Goal: Communication & Community: Answer question/provide support

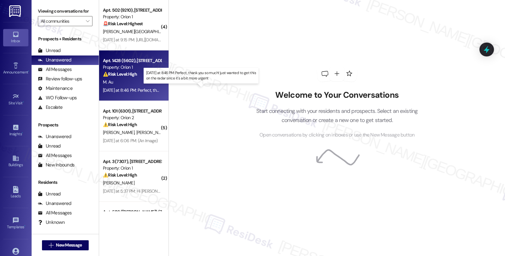
click at [141, 88] on div "[DATE] at 8:46 PM: Perfect, thank you so much! just wanted to get this on the r…" at bounding box center [203, 90] width 200 height 6
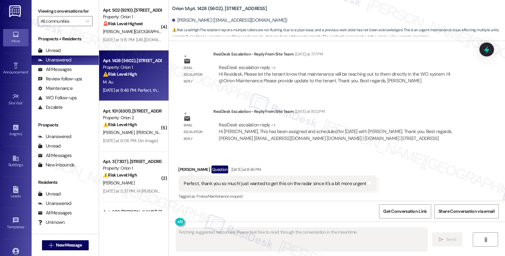
scroll to position [592, 0]
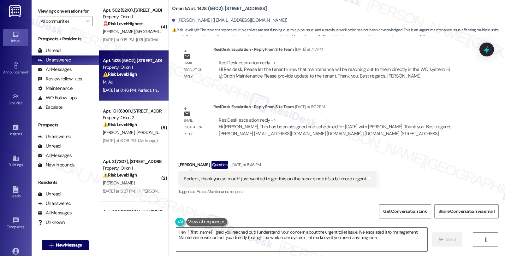
type textarea "Hey {{first_name}}, glad you reached out! I understand your concern about the u…"
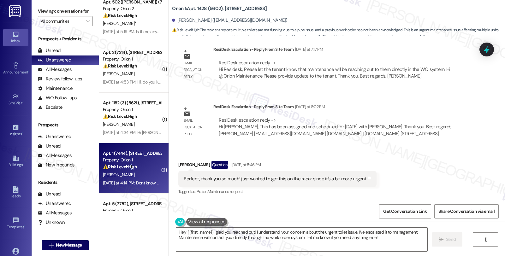
click at [129, 166] on strong "⚠️ Risk Level: High" at bounding box center [120, 167] width 34 height 6
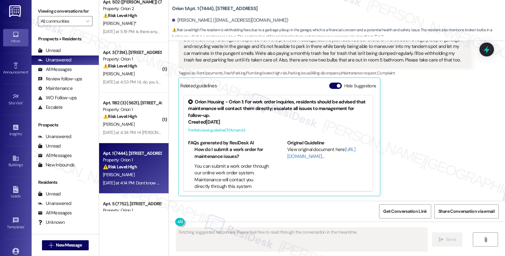
scroll to position [196, 0]
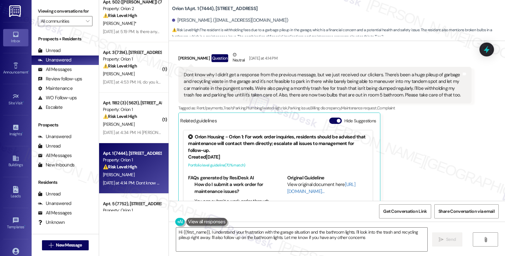
type textarea "Hi {{first_name}}, I understand your frustration with the garage situation and …"
click at [411, 211] on span "Get Conversation Link" at bounding box center [405, 211] width 44 height 7
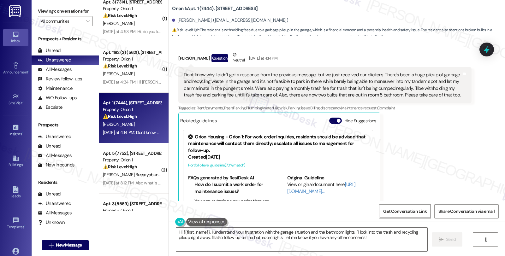
scroll to position [280, 0]
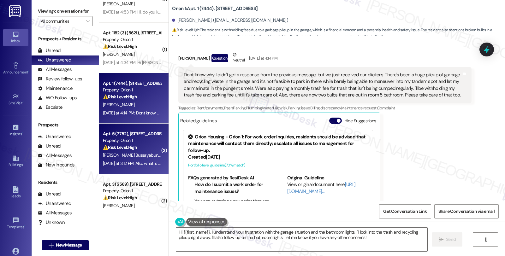
click at [135, 155] on div "[PERSON_NAME] Bussayabuntoon" at bounding box center [132, 155] width 60 height 8
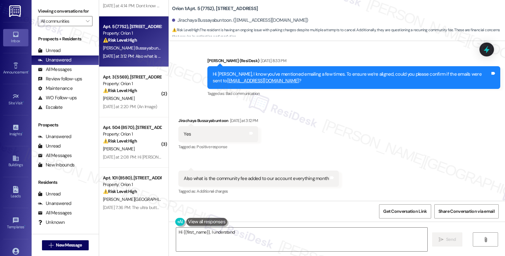
scroll to position [421, 0]
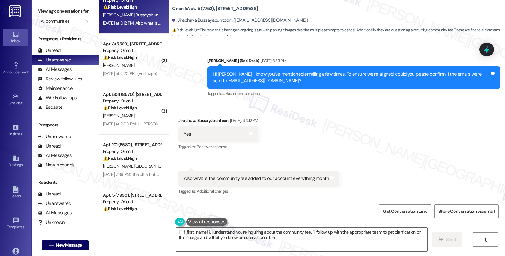
type textarea "Hi {{first_name}}, I understand you're inquiring about the community fee. I'll …"
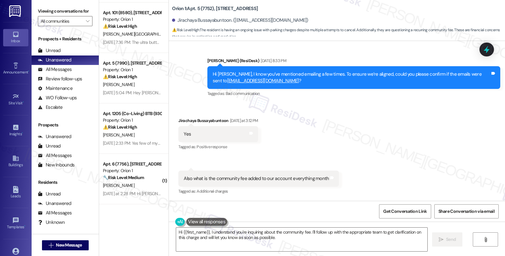
scroll to position [561, 0]
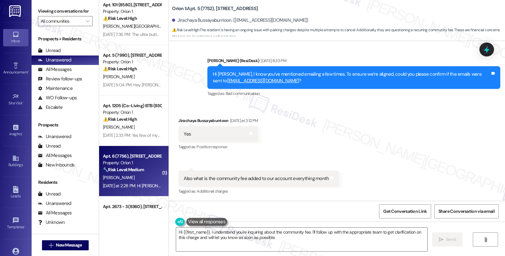
click at [144, 174] on div "[PERSON_NAME]" at bounding box center [132, 178] width 60 height 8
type textarea "Fetching suggested responses. Please feel free to read through the conversation…"
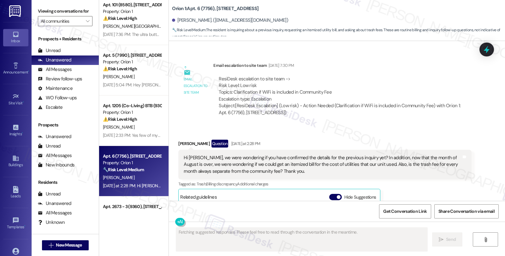
scroll to position [1394, 0]
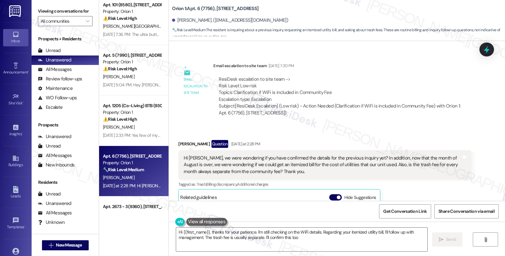
type textarea "Hi {{first_name}}, thanks for your patience. I'm still checking on the WiFi det…"
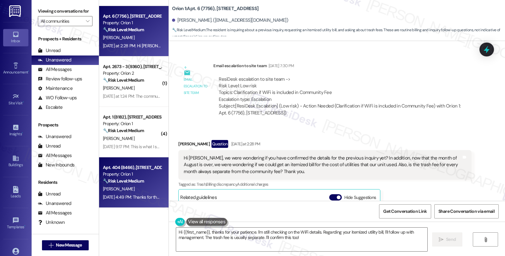
scroll to position [701, 0]
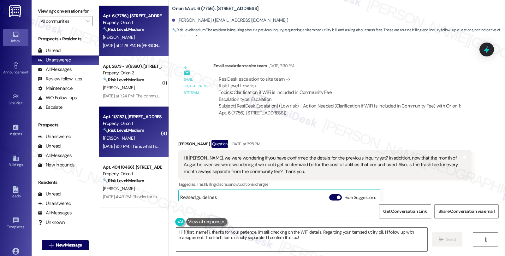
click at [139, 143] on div "[DATE] 9:17 PM: This is what I sent to [PERSON_NAME] H on your team. I'd really…" at bounding box center [132, 147] width 60 height 8
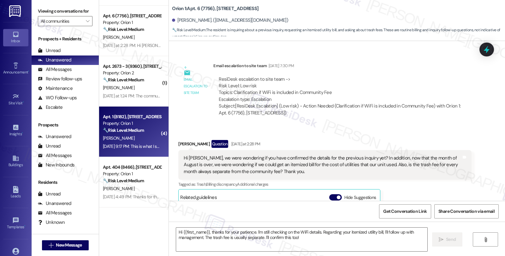
type textarea "Fetching suggested responses. Please feel free to read through the conversation…"
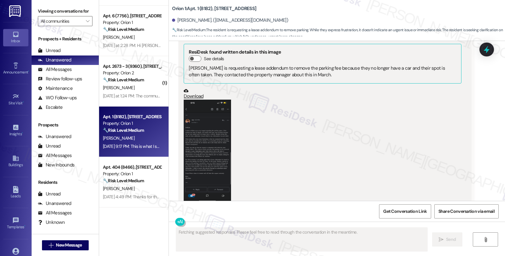
scroll to position [1523, 0]
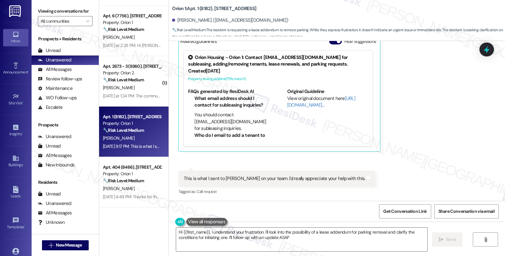
type textarea "Hi {{first_name}}, I understand your frustration. I'll look into the possibilit…"
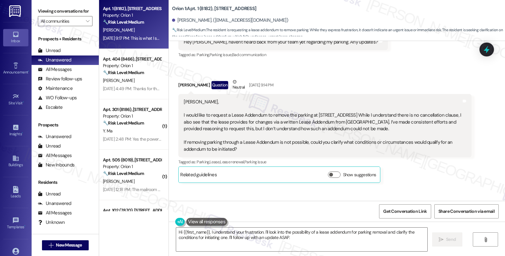
scroll to position [841, 0]
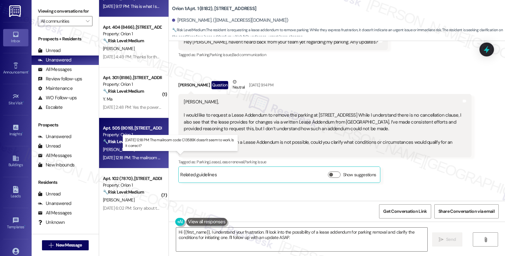
click at [152, 156] on div "[DATE] 12:18 PM: The mailroom code C13589X doesn't seem to work. Is it correct?…" at bounding box center [175, 158] width 145 height 6
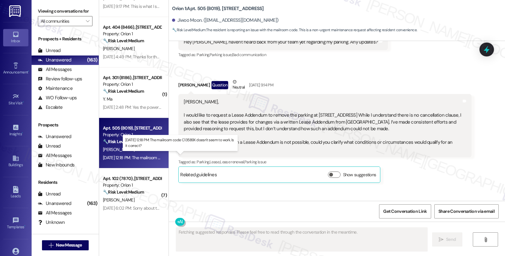
scroll to position [387, 0]
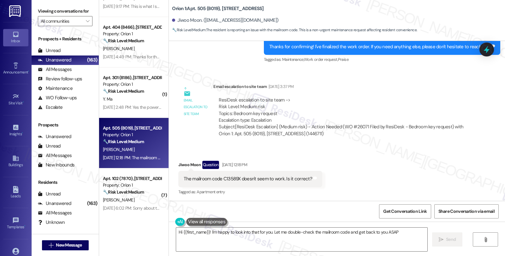
type textarea "Hi {{first_name}}! I'm happy to look into that for you. Let me double-check the…"
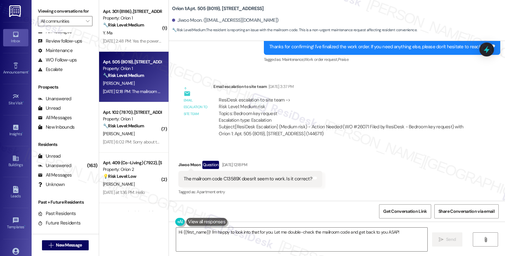
scroll to position [1016, 0]
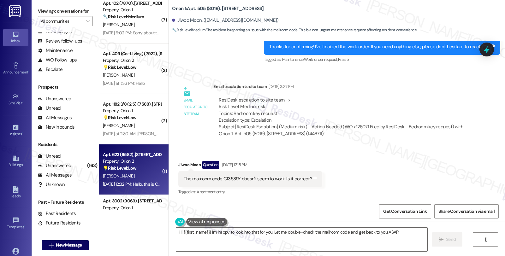
click at [136, 172] on div "[PERSON_NAME]" at bounding box center [132, 176] width 60 height 8
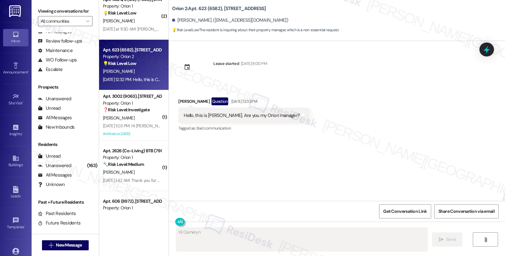
scroll to position [1122, 0]
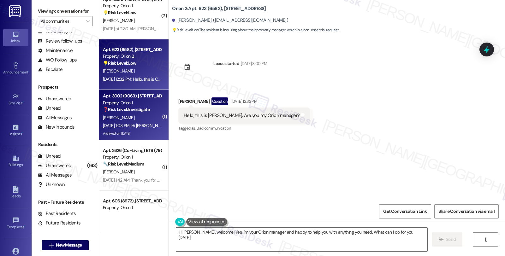
type textarea "Hi [PERSON_NAME], welcome! Yes, I'm your Orion manager and happy to help you wi…"
click at [137, 124] on div "[DATE] 1:03 PM: Hi [PERSON_NAME], I've paid that double rental plus, can I issu…" at bounding box center [335, 126] width 465 height 6
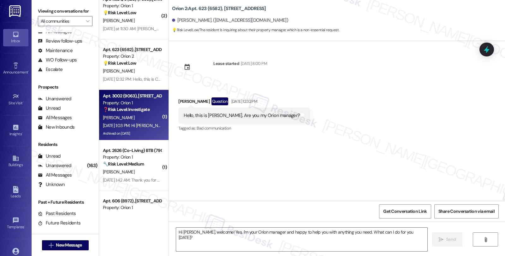
type textarea "Fetching suggested responses. Please feel free to read through the conversation…"
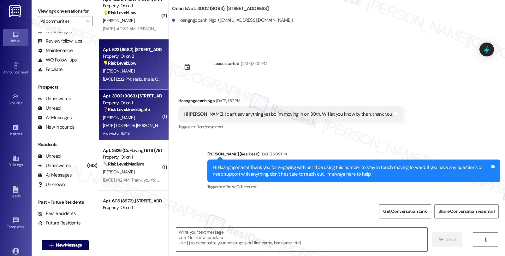
type textarea "Fetching suggested responses. Please feel free to read through the conversation…"
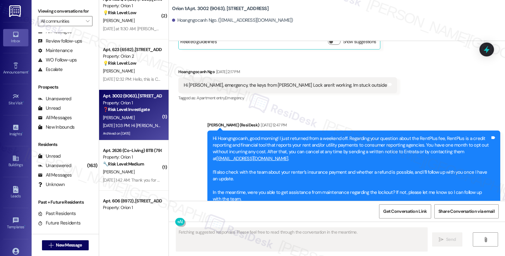
scroll to position [1906, 0]
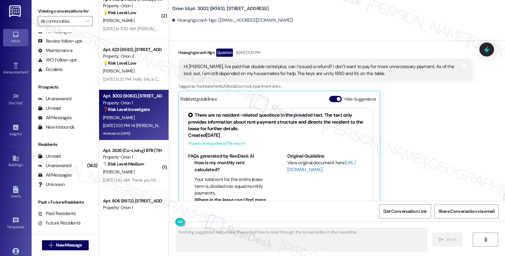
click at [142, 66] on div "💡 Risk Level: Low The resident is inquiring about their property manager, which…" at bounding box center [132, 63] width 58 height 7
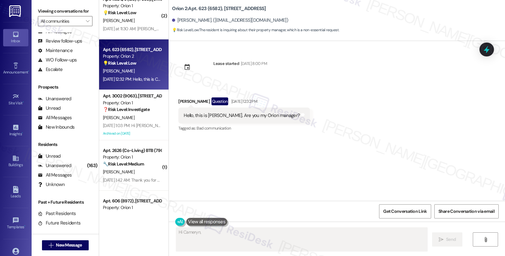
scroll to position [0, 0]
type textarea "Hi [PERSON_NAME], welcome to Orion! I'm here to assist you. How can I help you …"
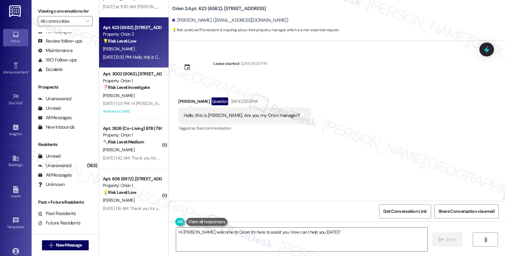
scroll to position [1192, 0]
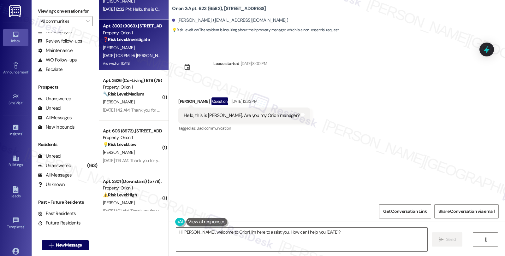
click at [134, 48] on div "[PERSON_NAME]" at bounding box center [132, 48] width 60 height 8
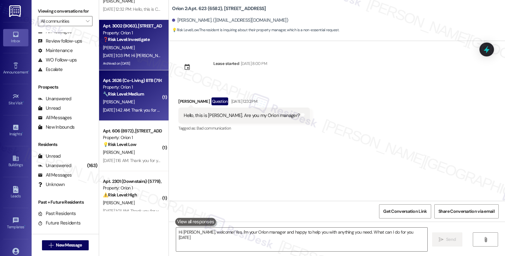
type textarea "Hi [PERSON_NAME], welcome! Yes, I'm your Orion manager and happy to help you wi…"
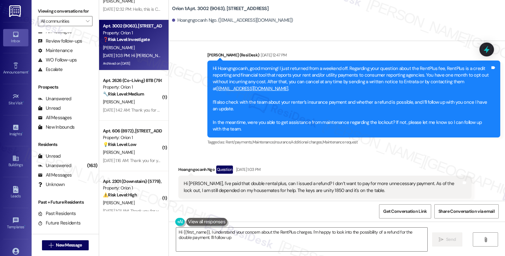
scroll to position [1906, 0]
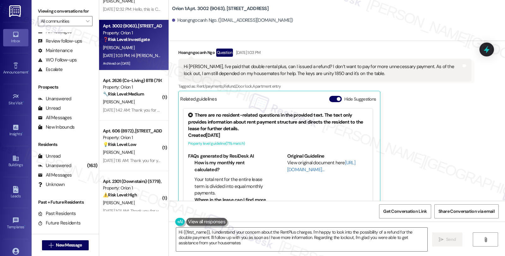
type textarea "Hi {{first_name}}, I understand your concern about the RentPlus charges. I'm ha…"
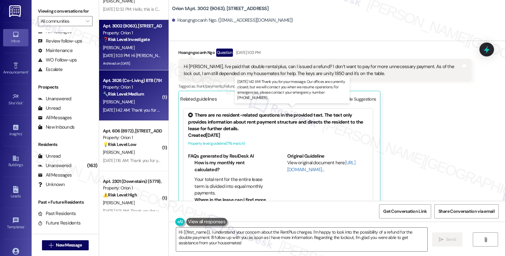
click at [140, 109] on div "[DATE] 1:42 AM: Thank you for your message. Our offices are currently closed, b…" at bounding box center [293, 110] width 381 height 6
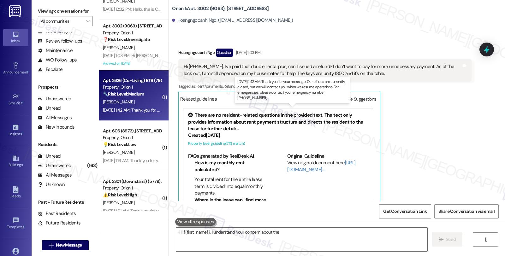
type textarea "Hi {{first_name}}, I understand your concern about the RentPlus"
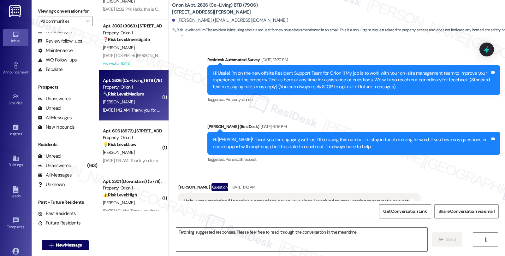
scroll to position [182, 0]
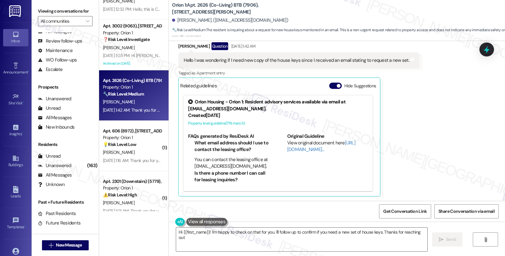
type textarea "Hi {{first_name}}! I'm happy to check on that for you. I'll follow up to confir…"
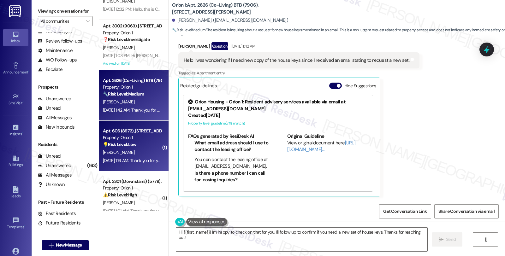
click at [139, 142] on div "💡 Risk Level: Low The resident is asking if a request was submitted and offerin…" at bounding box center [132, 144] width 58 height 7
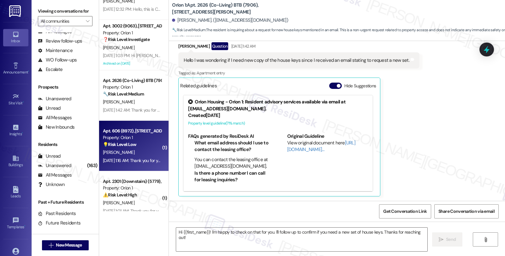
type textarea "Fetching suggested responses. Please feel free to read through the conversation…"
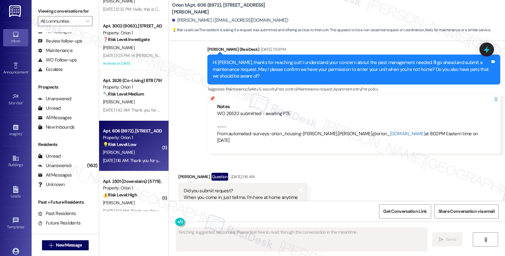
scroll to position [215, 0]
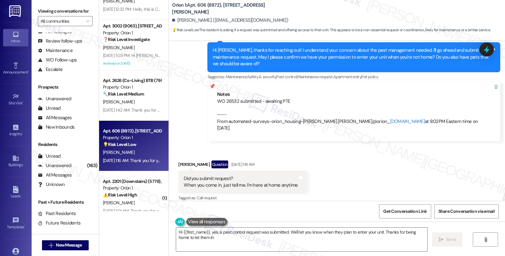
type textarea "Hi {{first_name}}, yes, a pest control request was submitted. We'll let you kno…"
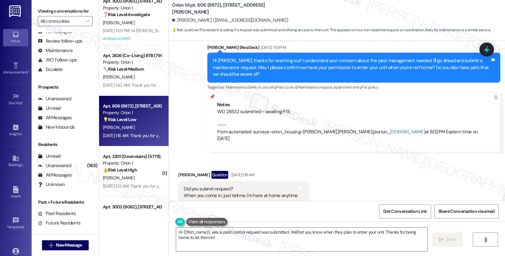
scroll to position [1227, 0]
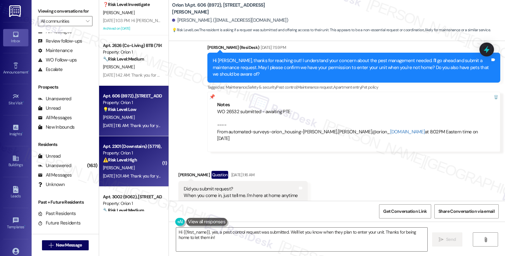
click at [146, 159] on div "⚠️ Risk Level: High The resident reports a non-functional garbage disposal lead…" at bounding box center [132, 160] width 58 height 7
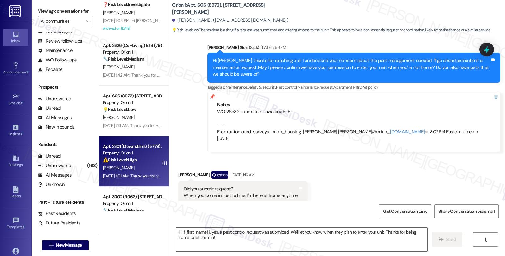
type textarea "Fetching suggested responses. Please feel free to read through the conversation…"
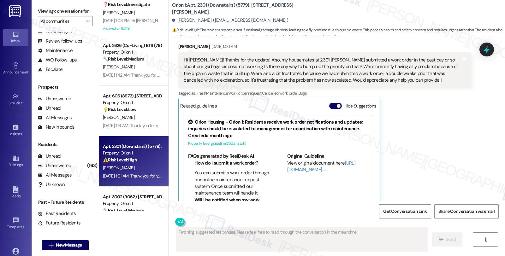
scroll to position [99, 0]
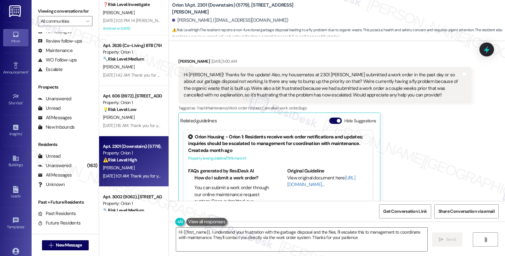
type textarea "Hi {{first_name}}, I understand your frustration with the garbage disposal and …"
click at [400, 212] on span "Get Conversation Link" at bounding box center [405, 211] width 44 height 7
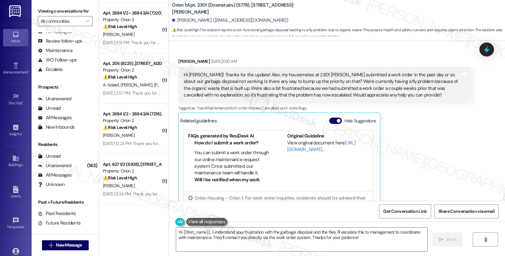
scroll to position [1788, 0]
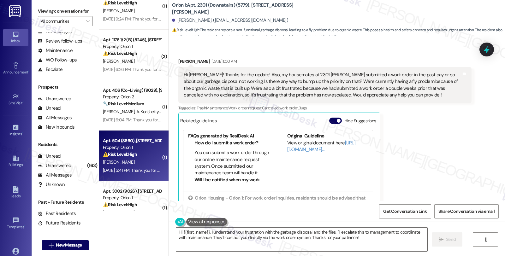
click at [137, 161] on div "[PERSON_NAME]" at bounding box center [132, 162] width 60 height 8
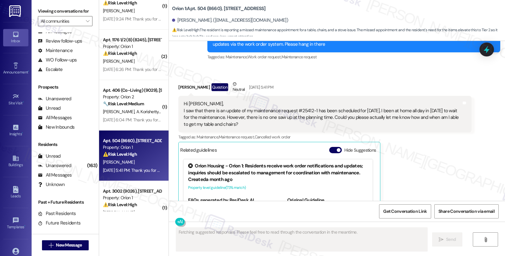
scroll to position [557, 0]
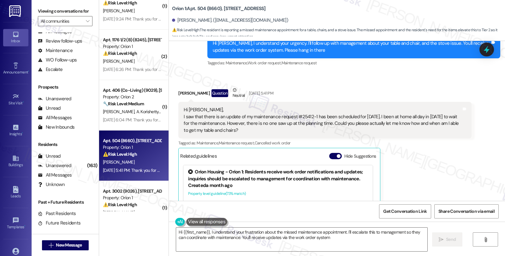
type textarea "Hi {{first_name}}, I understand your frustration about the missed maintenance a…"
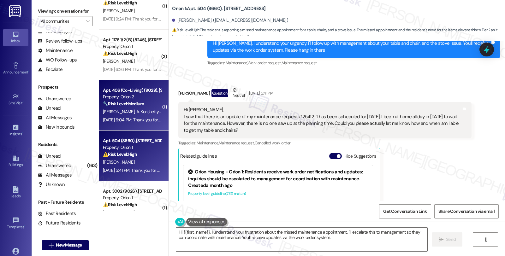
click at [160, 109] on span "G. Katanto" at bounding box center [169, 112] width 19 height 6
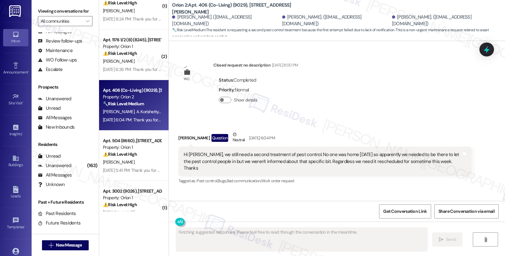
scroll to position [2019, 0]
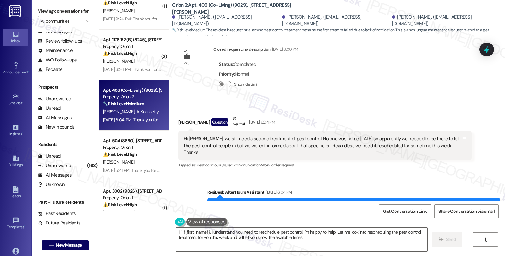
type textarea "Hi {{first_name}}, I understand you need to reschedule pest control. I'm happy …"
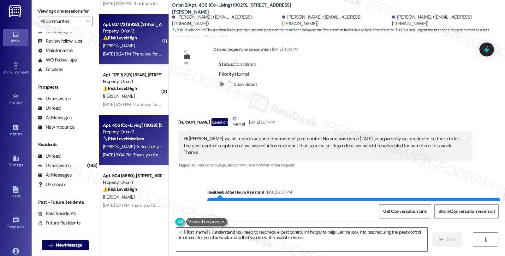
click at [147, 42] on div "[PERSON_NAME]" at bounding box center [132, 46] width 60 height 8
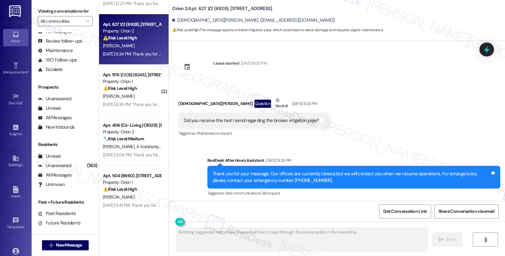
scroll to position [0, 0]
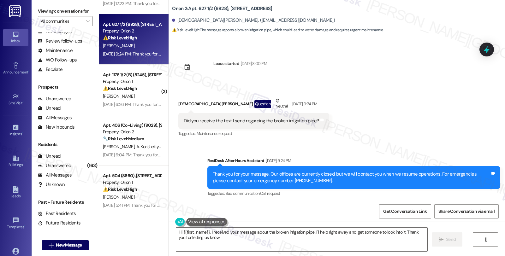
type textarea "Hi {{first_name}}, I received your message about the broken irrigation pipe. I'…"
click at [402, 209] on span "Get Conversation Link" at bounding box center [405, 211] width 44 height 7
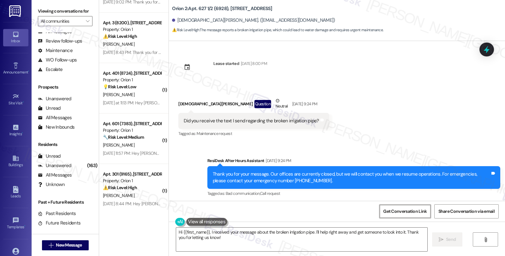
scroll to position [2313, 0]
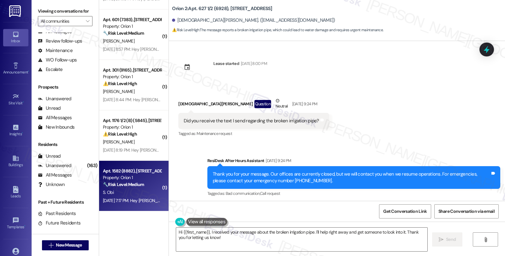
click at [130, 181] on div "🔧 Risk Level: Medium The resident is following up on a previously scheduled doo…" at bounding box center [132, 184] width 58 height 7
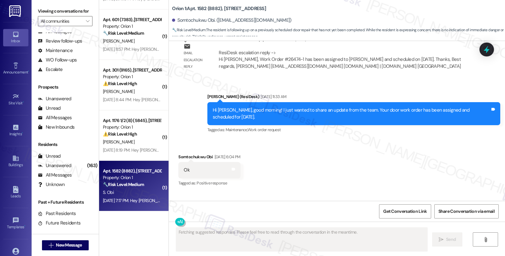
scroll to position [995, 0]
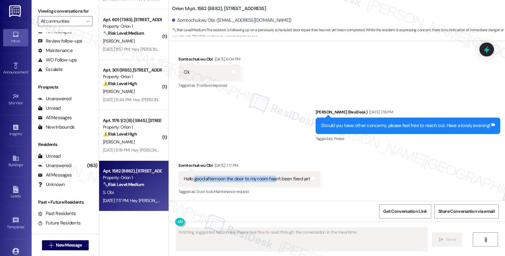
drag, startPoint x: 189, startPoint y: 179, endPoint x: 270, endPoint y: 181, distance: 81.7
click at [270, 181] on div "Hello good afternoon the door to my room hasn't been fixed yet" at bounding box center [247, 179] width 126 height 7
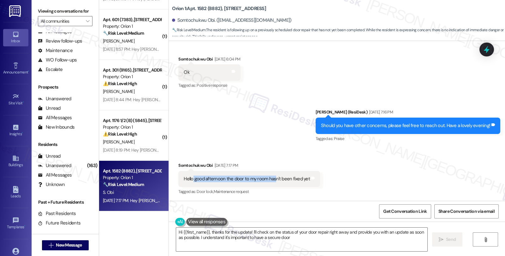
type textarea "Hi {{first_name}}, thanks for the update! I'll check on the status of your door…"
click at [439, 96] on div "Sent via SMS [PERSON_NAME] (ResiDesk) [DATE] 7:16 PM Should you have other conc…" at bounding box center [337, 121] width 336 height 53
